Goal: Find specific page/section: Find specific page/section

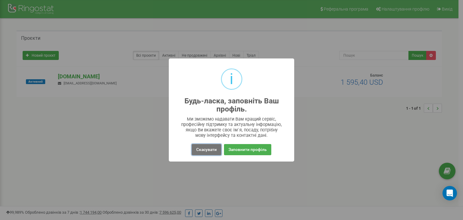
click at [217, 149] on button "Скасувати" at bounding box center [207, 149] width 30 height 11
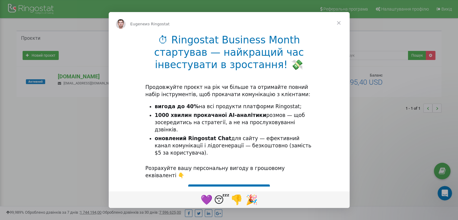
click at [338, 22] on span "Закрыть" at bounding box center [339, 23] width 22 height 22
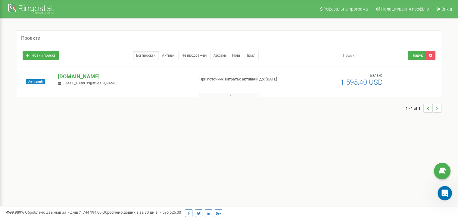
click at [283, 80] on p "При поточних витратах активний до: 28.03.2026" at bounding box center [247, 79] width 96 height 6
click at [71, 76] on p "[DOMAIN_NAME]" at bounding box center [124, 77] width 132 height 8
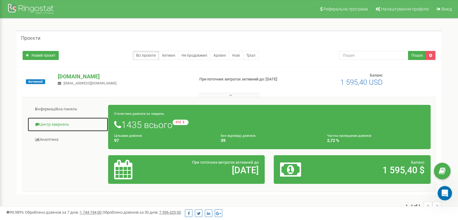
click at [43, 120] on link "Центр звернень" at bounding box center [67, 124] width 81 height 15
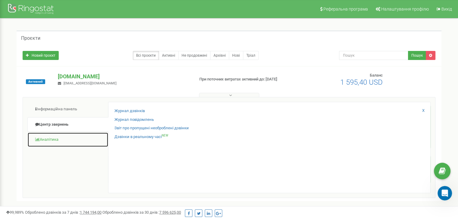
click at [53, 140] on link "Аналiтика" at bounding box center [67, 139] width 81 height 15
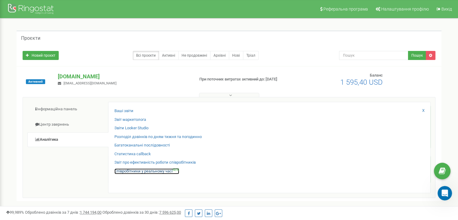
click at [141, 169] on link "Співробітники у реальному часі NEW" at bounding box center [146, 171] width 65 height 6
